Goal: Communication & Community: Answer question/provide support

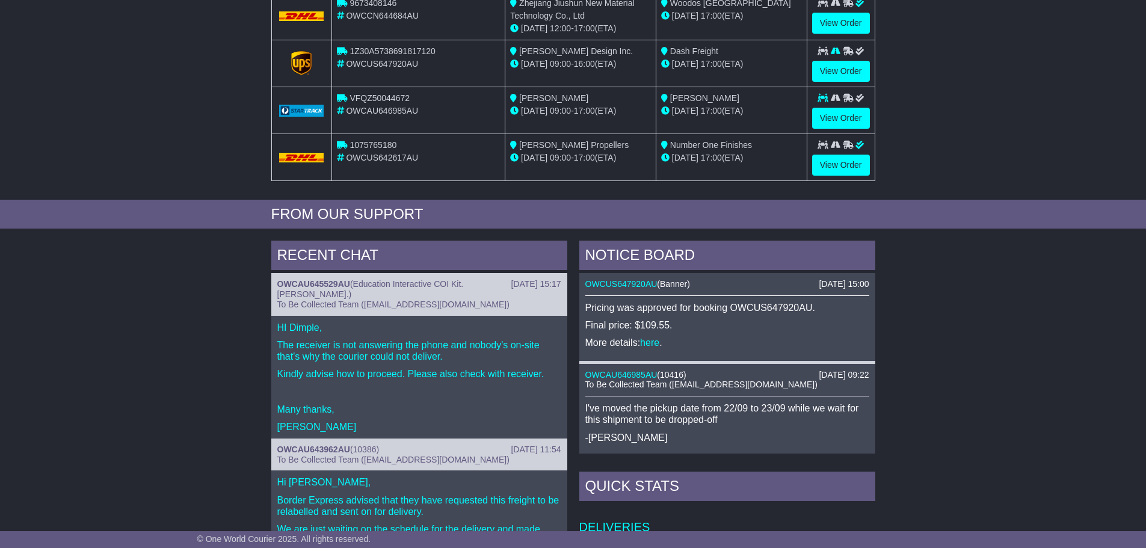
scroll to position [301, 0]
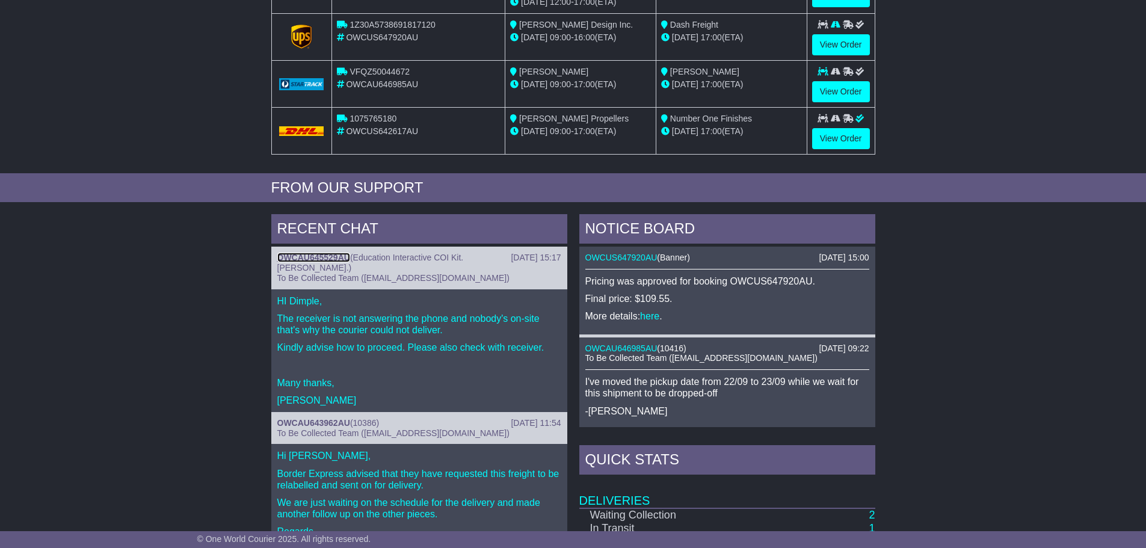
click at [311, 259] on link "OWCAU645529AU" at bounding box center [313, 258] width 73 height 10
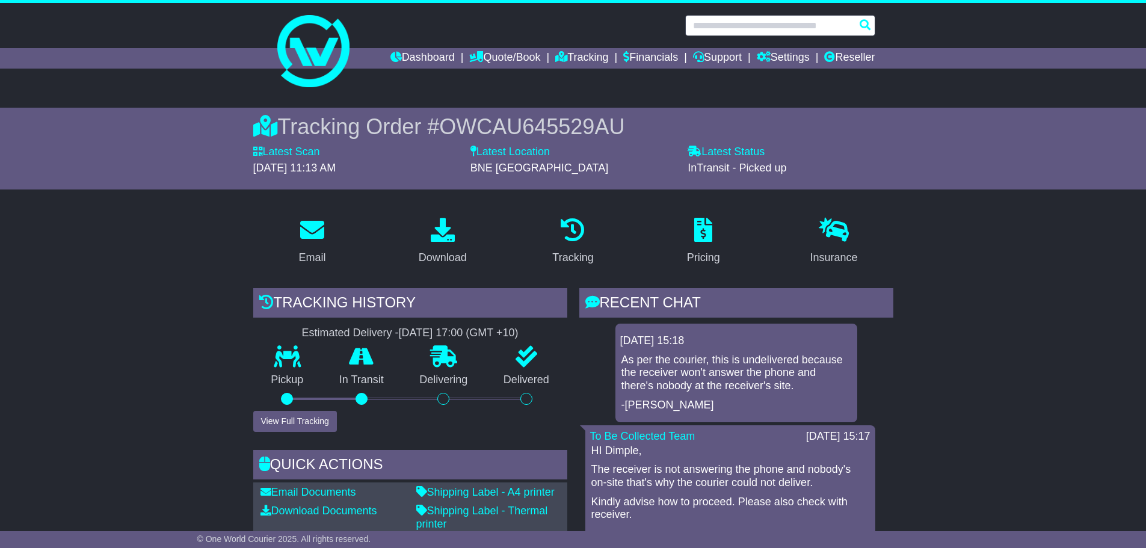
click at [828, 31] on input "text" at bounding box center [780, 25] width 190 height 21
paste input "**********"
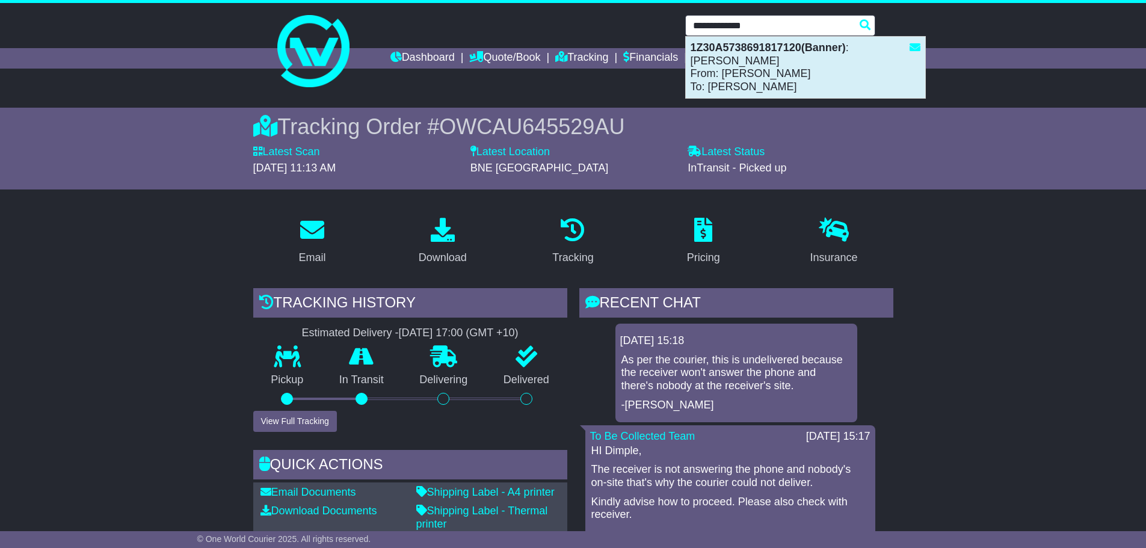
click at [808, 78] on div "1Z30A5738691817120(Banner) : Dash Freight From: Kristin Schroeder To: Rob Dash" at bounding box center [805, 67] width 239 height 61
type input "**********"
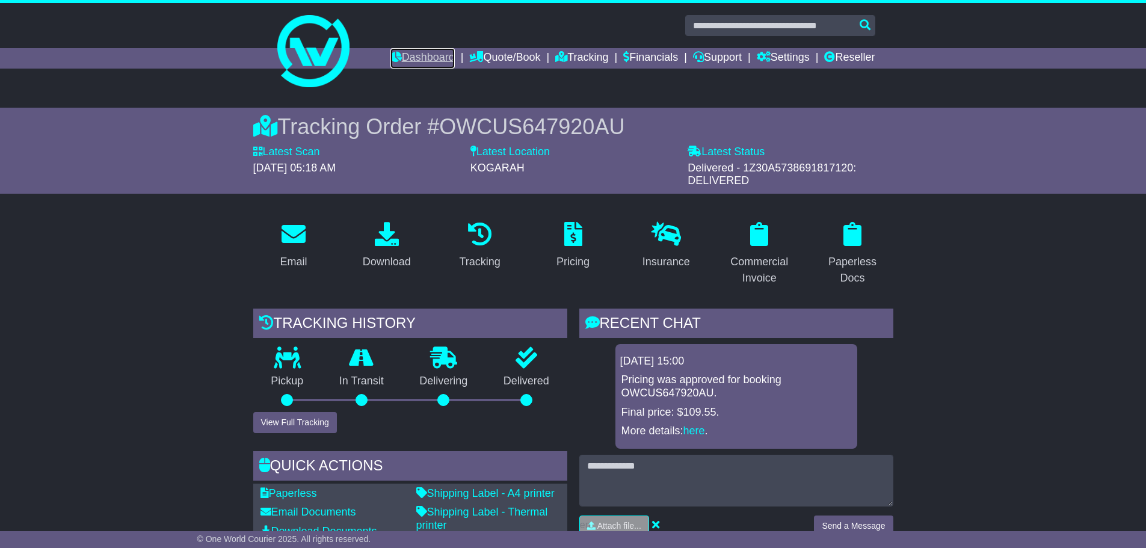
click at [423, 52] on link "Dashboard" at bounding box center [422, 58] width 64 height 20
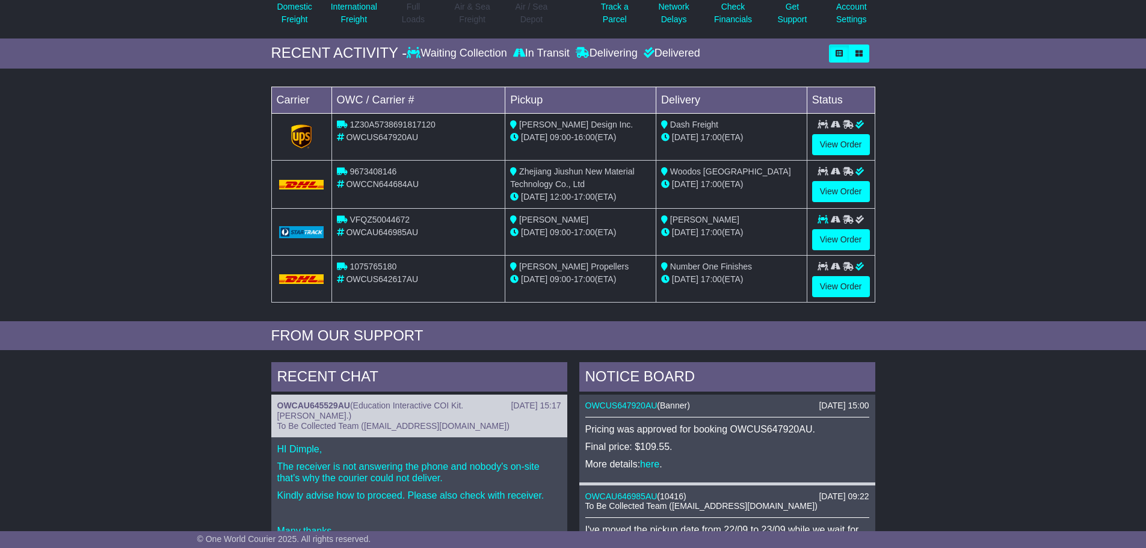
scroll to position [180, 0]
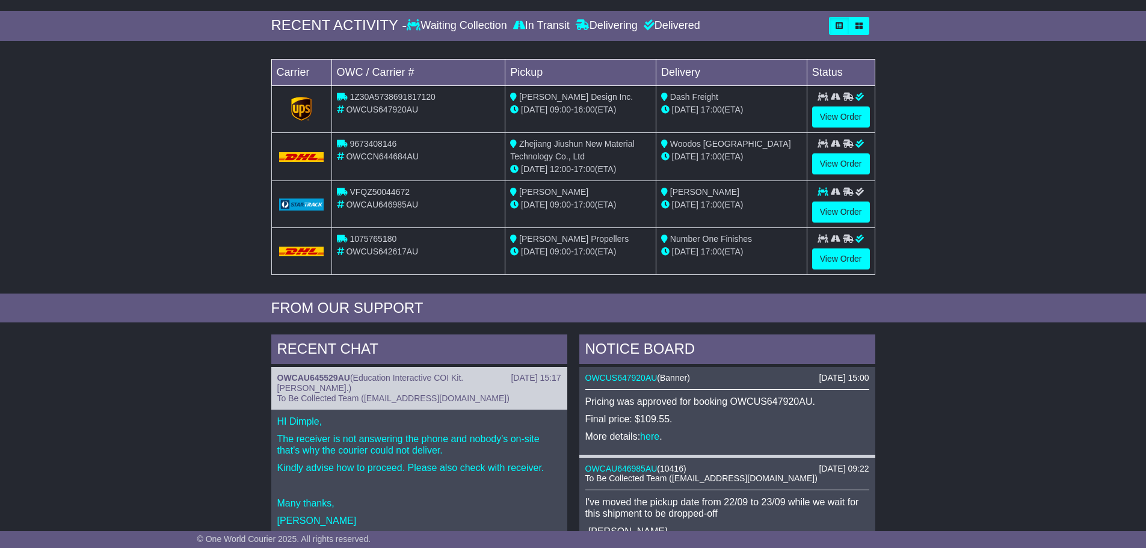
click at [367, 204] on span "OWCAU646985AU" at bounding box center [382, 205] width 72 height 10
copy span "OWCAU646985AU"
click at [349, 405] on div "23 Sep 2025 15:17 OWCAU645529AU ( Education Interactive COI Kit. Genevieve. ) T…" at bounding box center [419, 388] width 296 height 42
click at [291, 375] on link "OWCAU645529AU" at bounding box center [313, 378] width 73 height 10
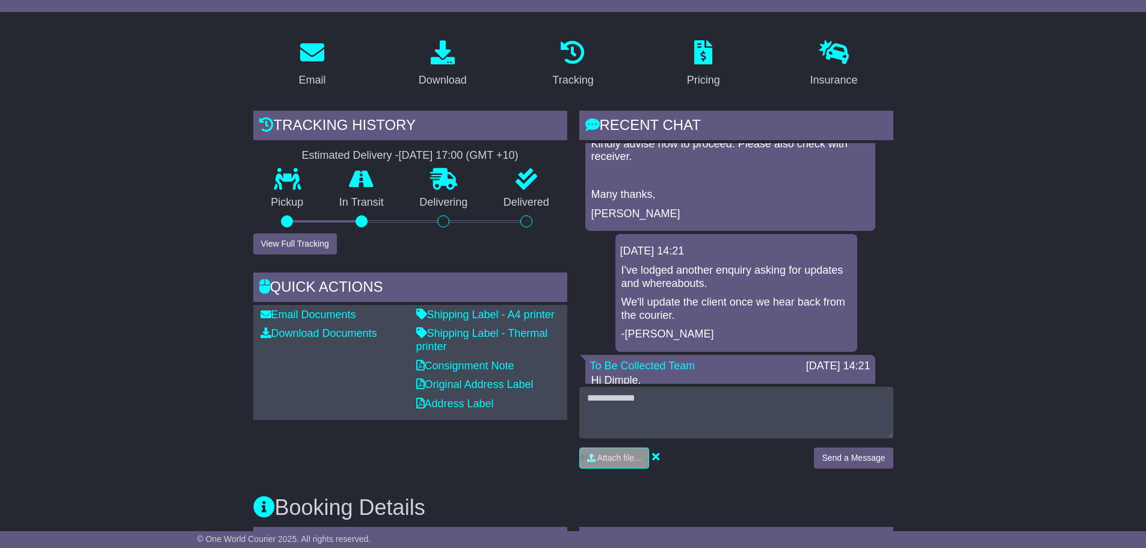
scroll to position [241, 0]
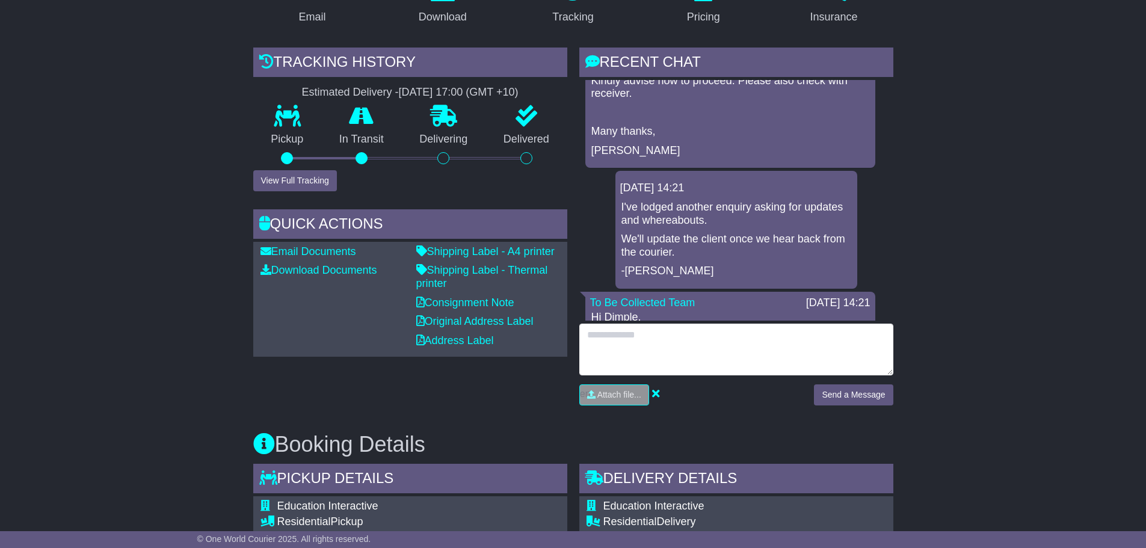
click at [801, 343] on textarea at bounding box center [736, 350] width 314 height 52
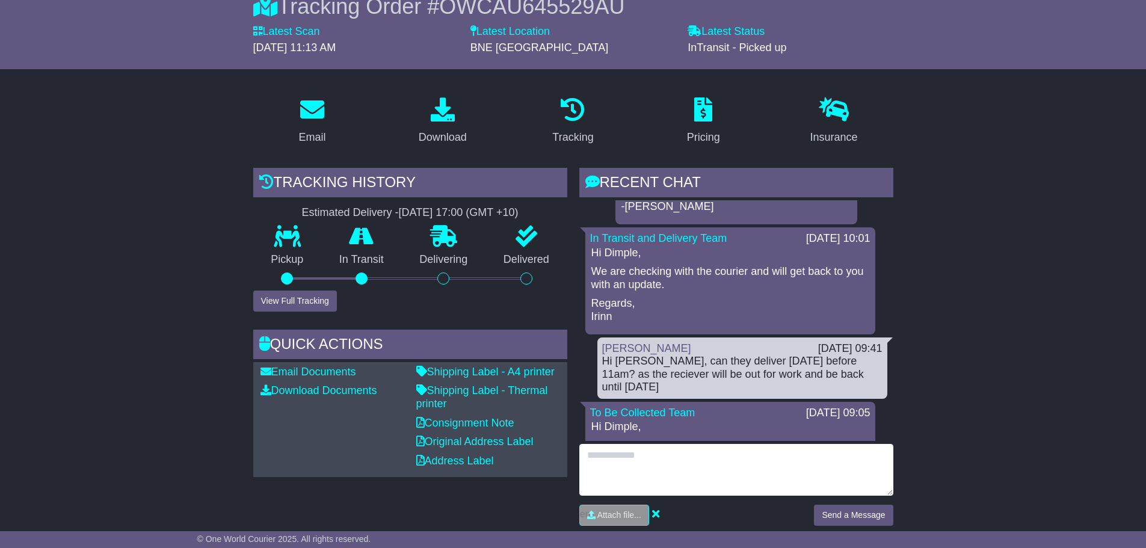
scroll to position [662, 0]
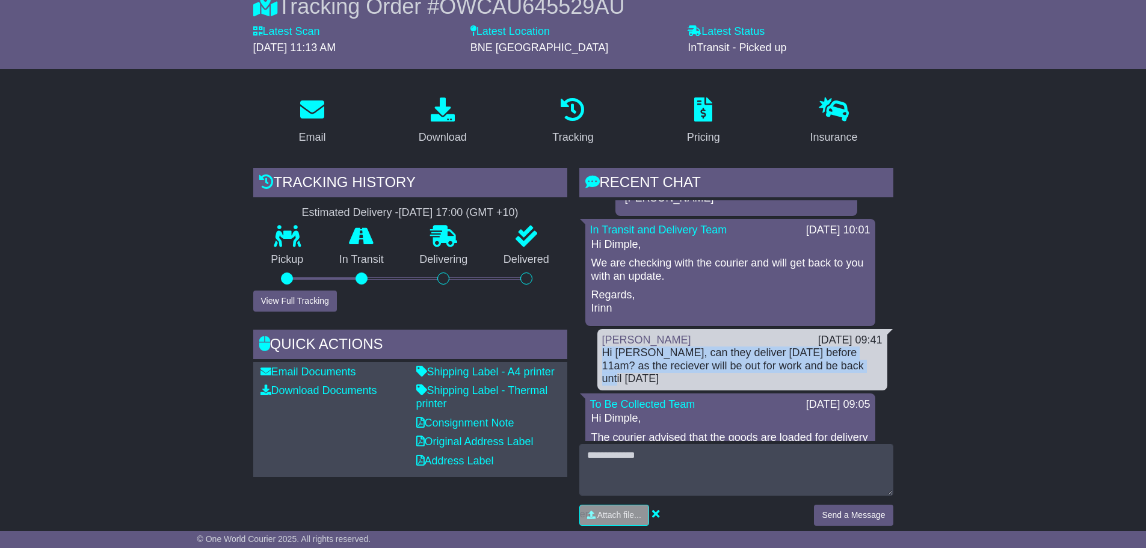
drag, startPoint x: 859, startPoint y: 367, endPoint x: 588, endPoint y: 351, distance: 271.2
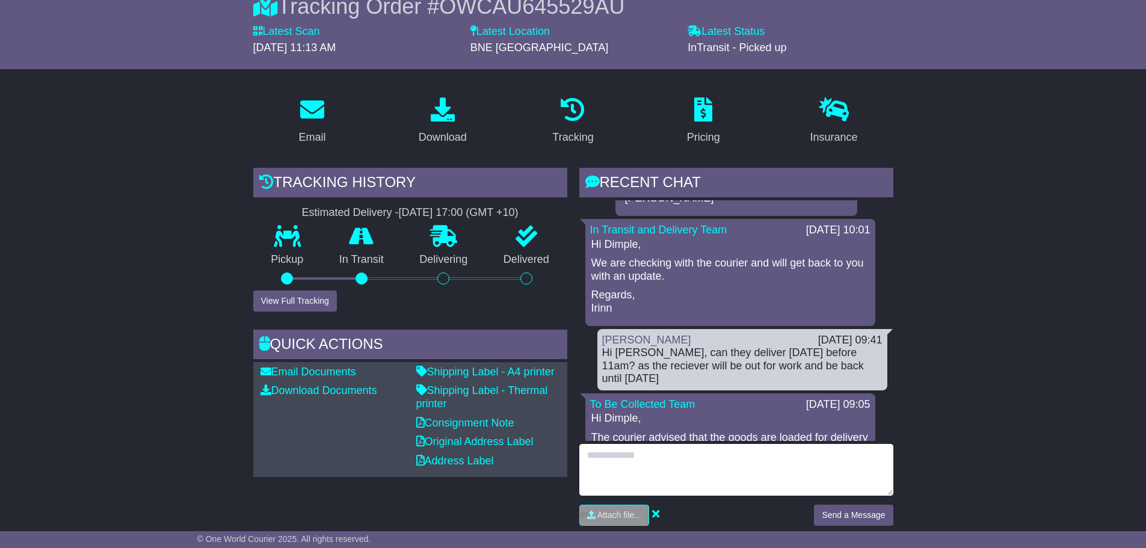
click at [636, 472] on textarea at bounding box center [736, 470] width 314 height 52
click at [627, 461] on textarea "**" at bounding box center [736, 470] width 314 height 52
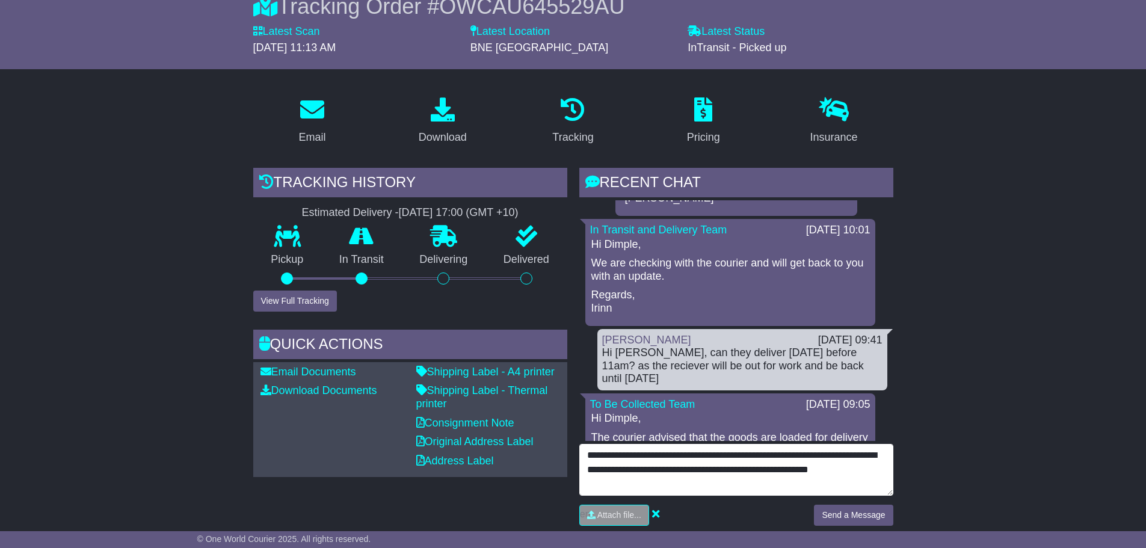
type textarea "**********"
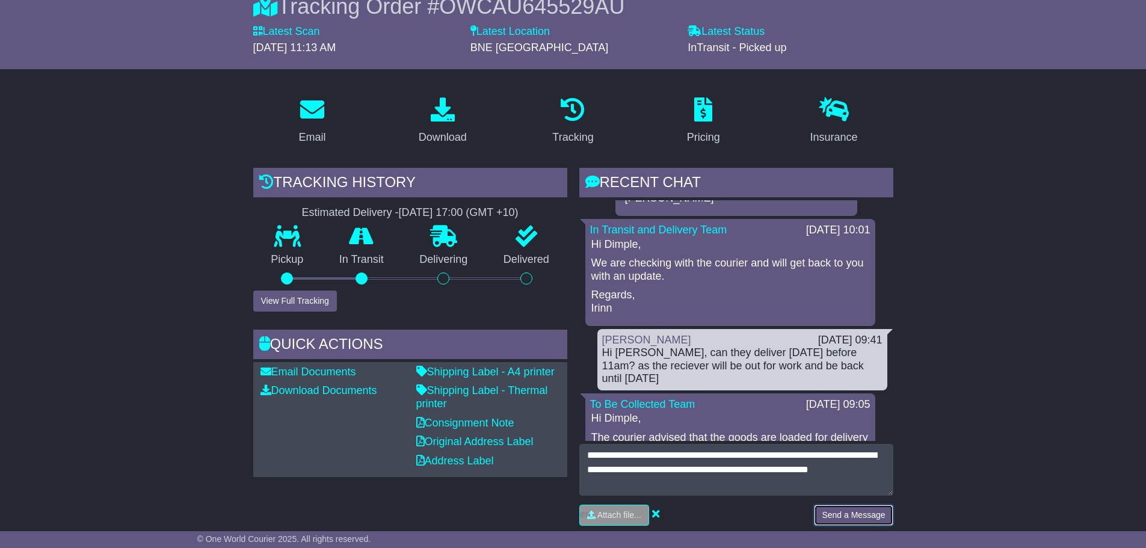
click at [864, 516] on button "Send a Message" at bounding box center [853, 515] width 79 height 21
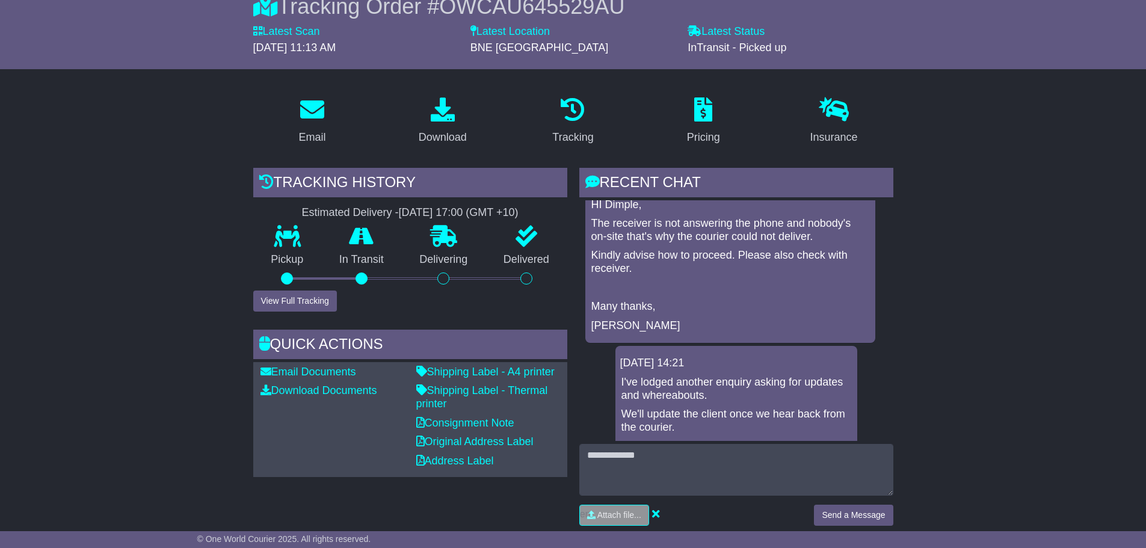
scroll to position [301, 0]
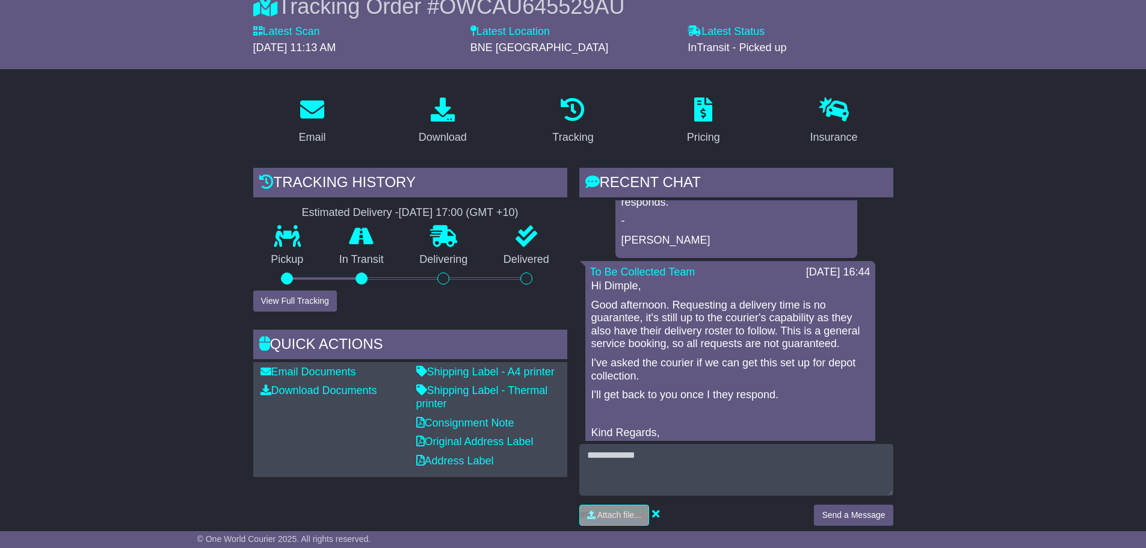
scroll to position [180, 0]
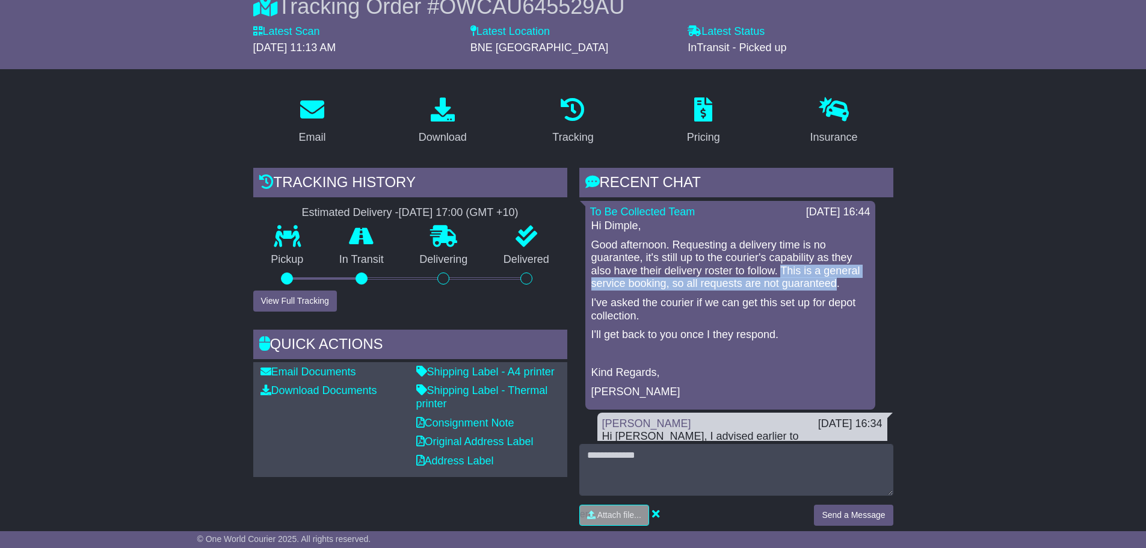
drag, startPoint x: 781, startPoint y: 265, endPoint x: 834, endPoint y: 286, distance: 56.4
click at [834, 286] on p "Good afternoon. Requesting a delivery time is no guarantee, it's still up to th…" at bounding box center [730, 265] width 278 height 52
copy p "This is a general service booking, so all requests are not guaranteed"
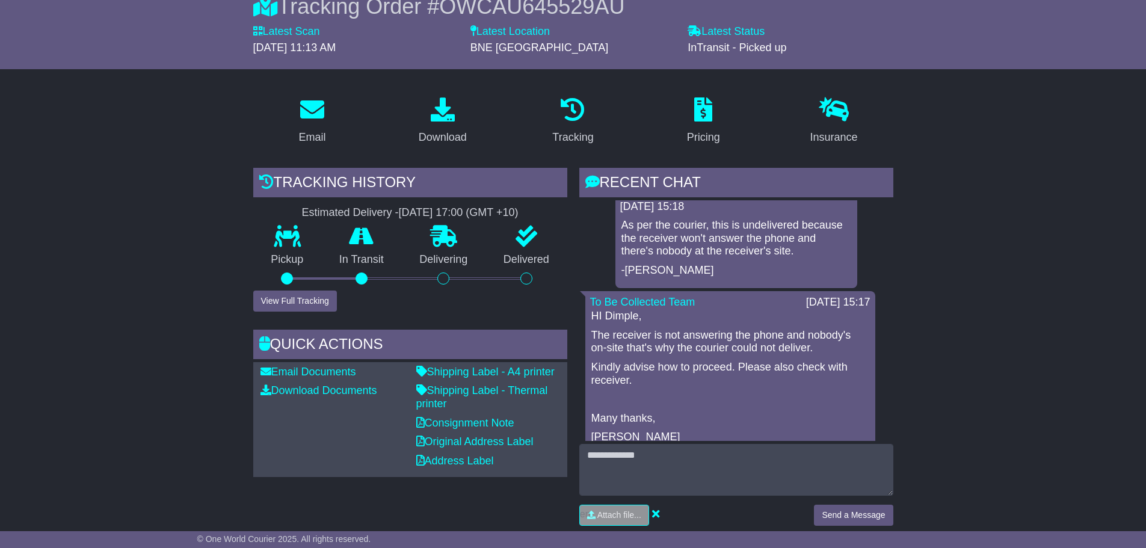
scroll to position [421, 0]
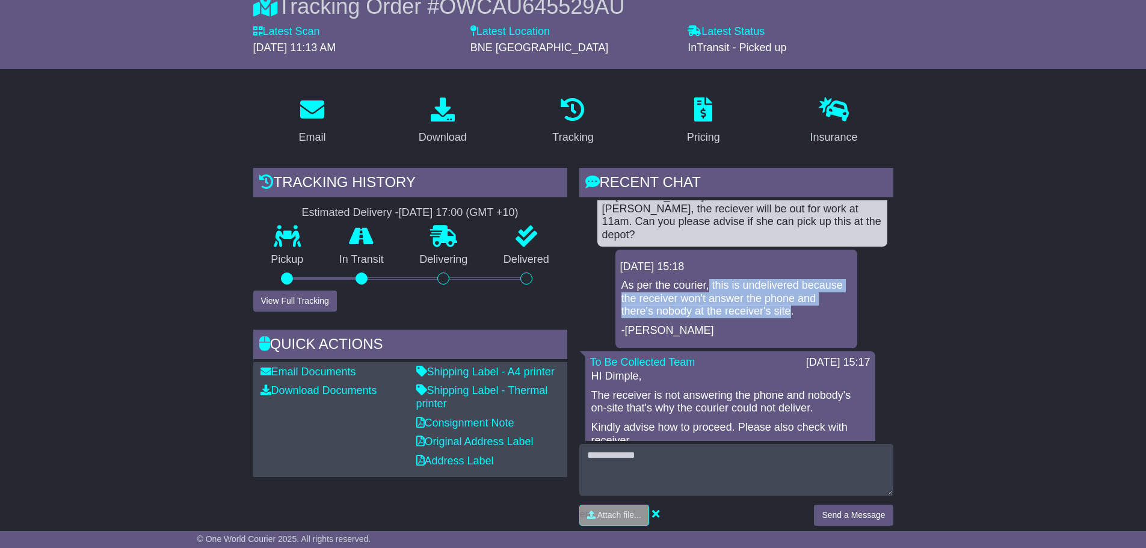
drag, startPoint x: 708, startPoint y: 270, endPoint x: 792, endPoint y: 299, distance: 88.4
click at [792, 299] on p "As per the courier, this is undelivered because the receiver won't answer the p…" at bounding box center [736, 298] width 230 height 39
copy p "this is undelivered because the receiver won't answer the phone and there's nob…"
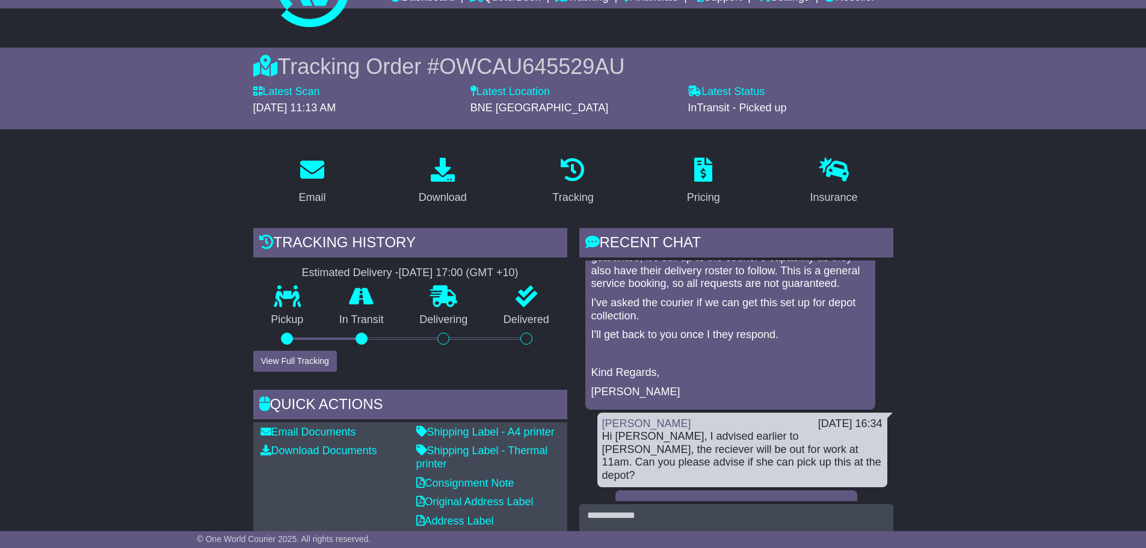
scroll to position [180, 0]
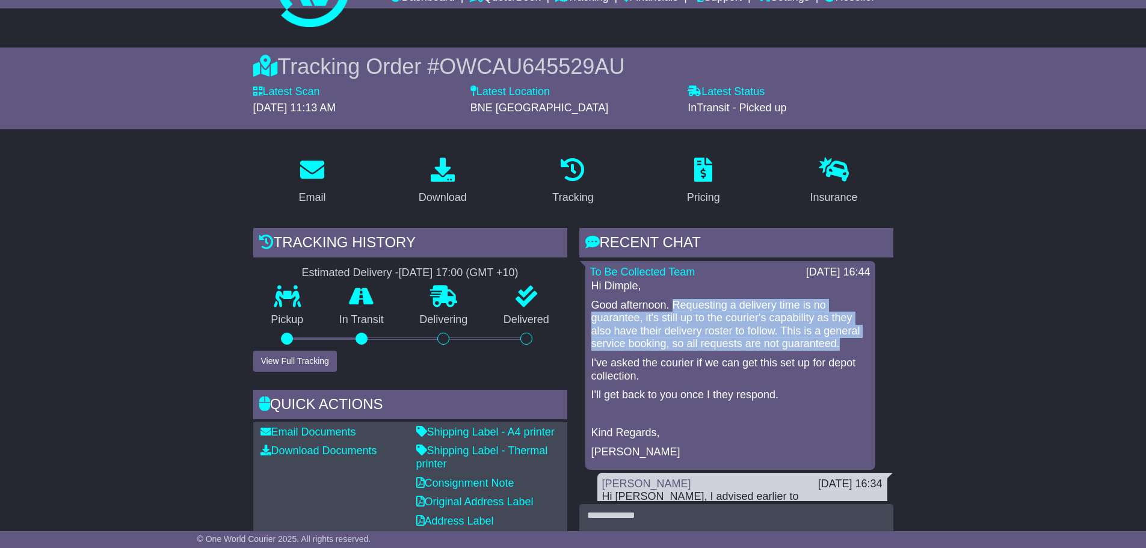
drag, startPoint x: 675, startPoint y: 302, endPoint x: 843, endPoint y: 346, distance: 173.5
click at [843, 346] on p "Good afternoon. Requesting a delivery time is no guarantee, it's still up to th…" at bounding box center [730, 325] width 278 height 52
copy p "Requesting a delivery time is no guarantee, it's still up to the courier's capa…"
